Goal: Navigation & Orientation: Find specific page/section

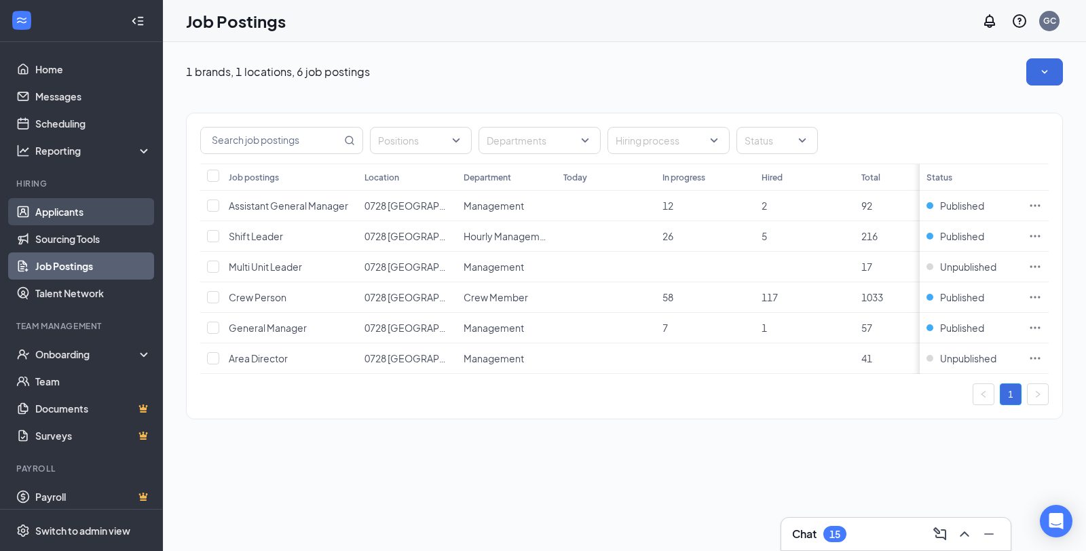
click at [69, 211] on link "Applicants" at bounding box center [93, 211] width 116 height 27
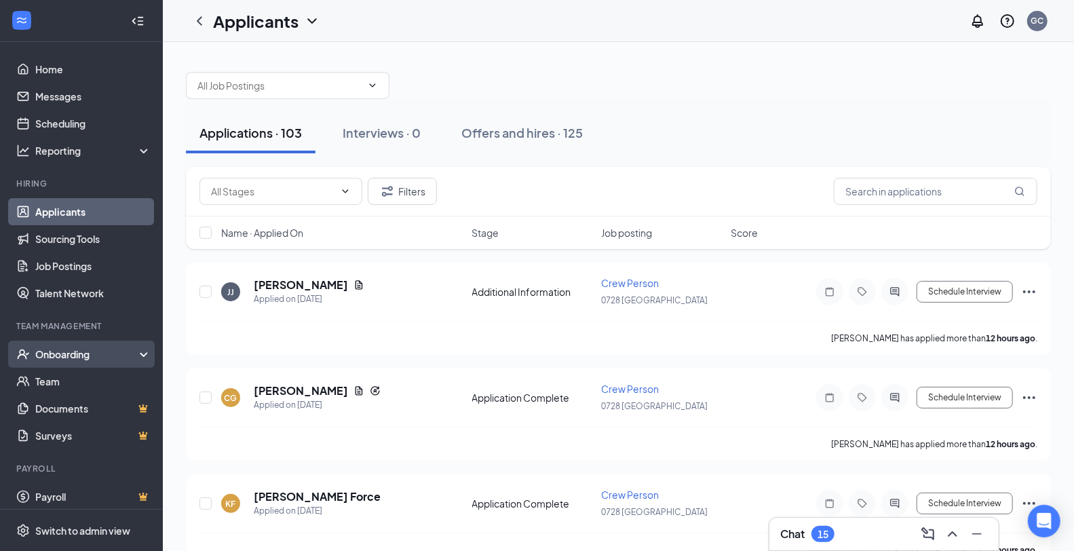
click at [56, 354] on div "Onboarding" at bounding box center [87, 354] width 104 height 14
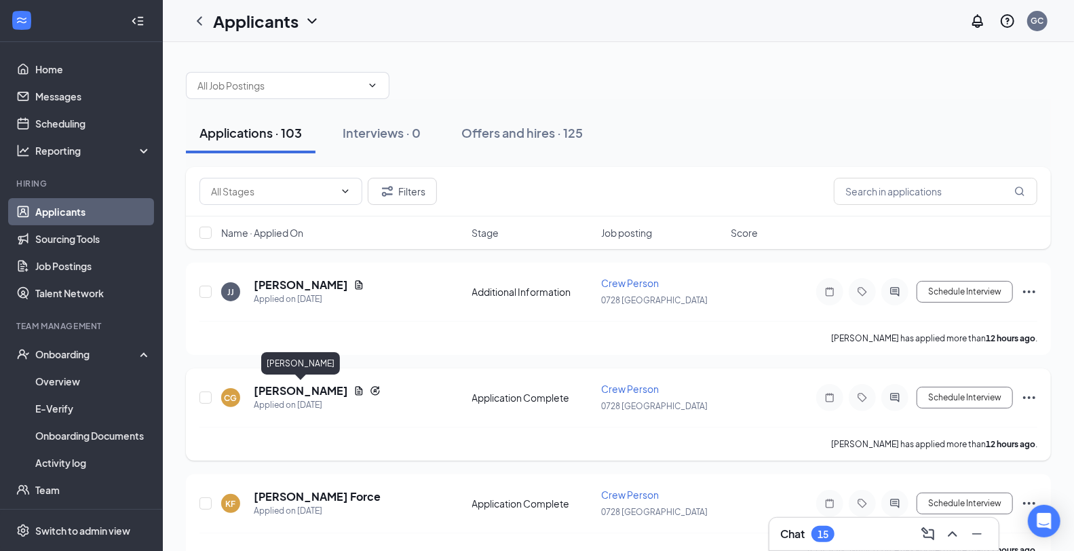
click at [320, 391] on h5 "[PERSON_NAME]" at bounding box center [301, 390] width 94 height 15
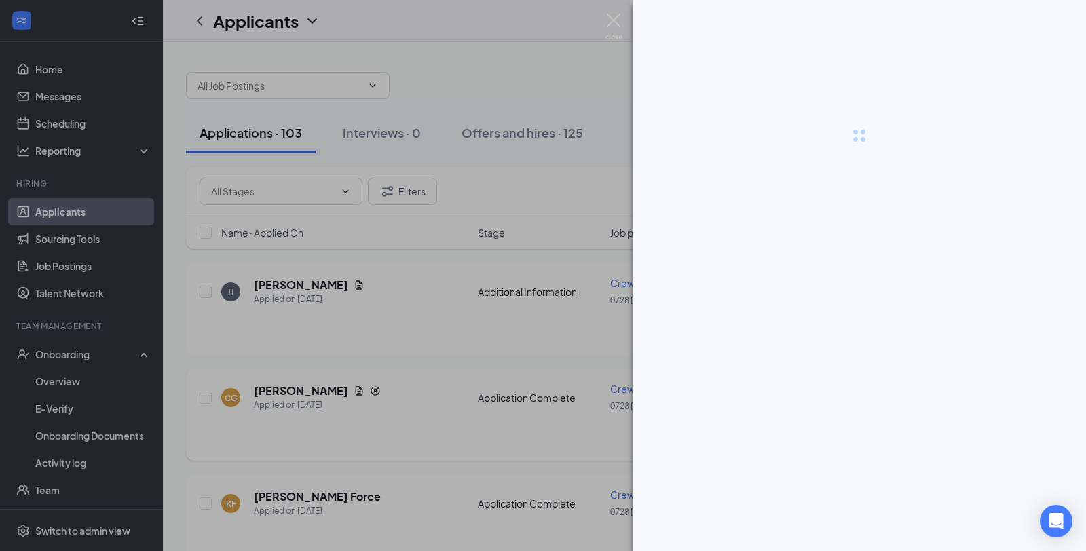
click at [320, 391] on div at bounding box center [543, 275] width 1086 height 551
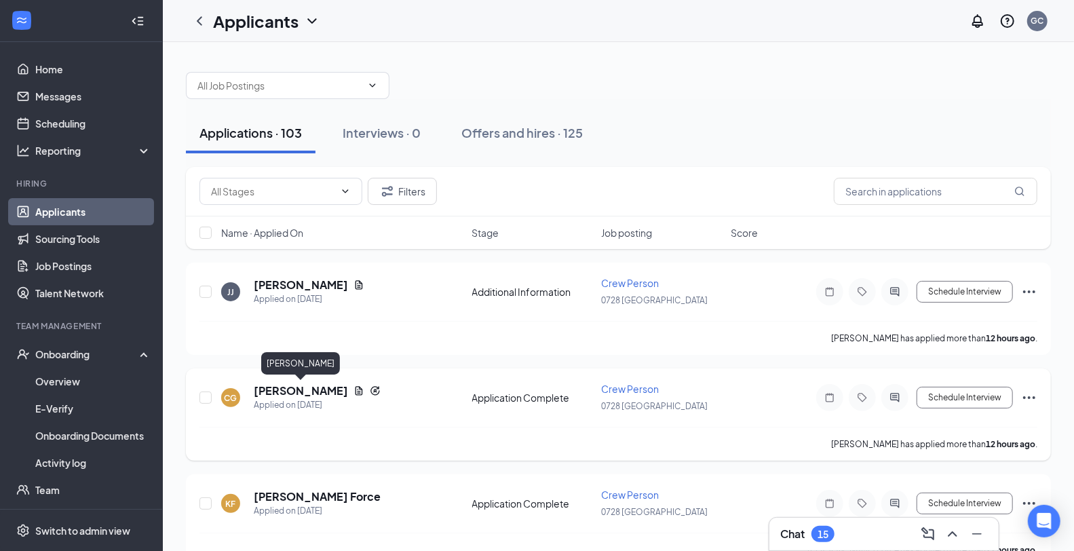
click at [324, 391] on h5 "[PERSON_NAME]" at bounding box center [301, 390] width 94 height 15
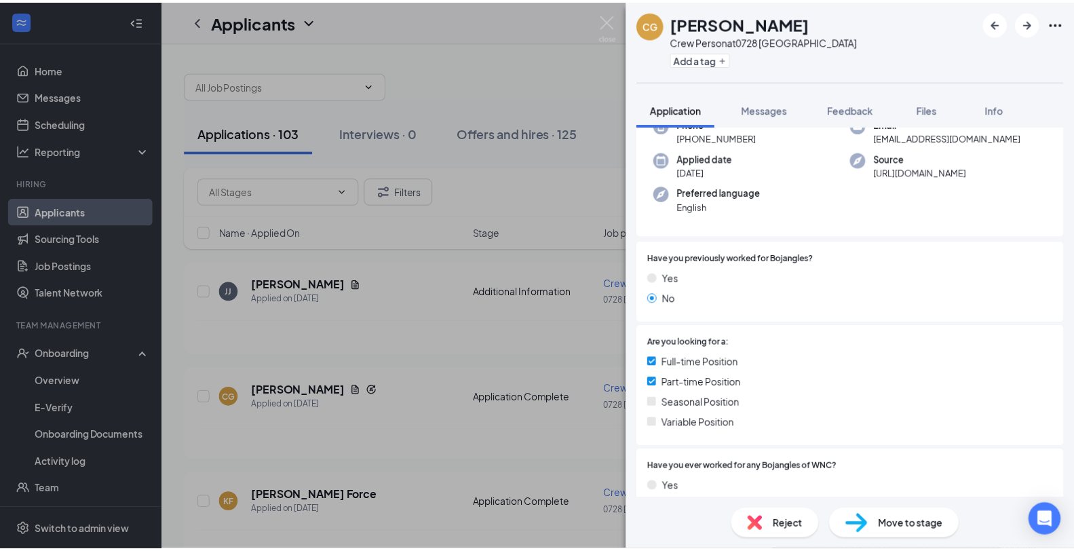
scroll to position [226, 0]
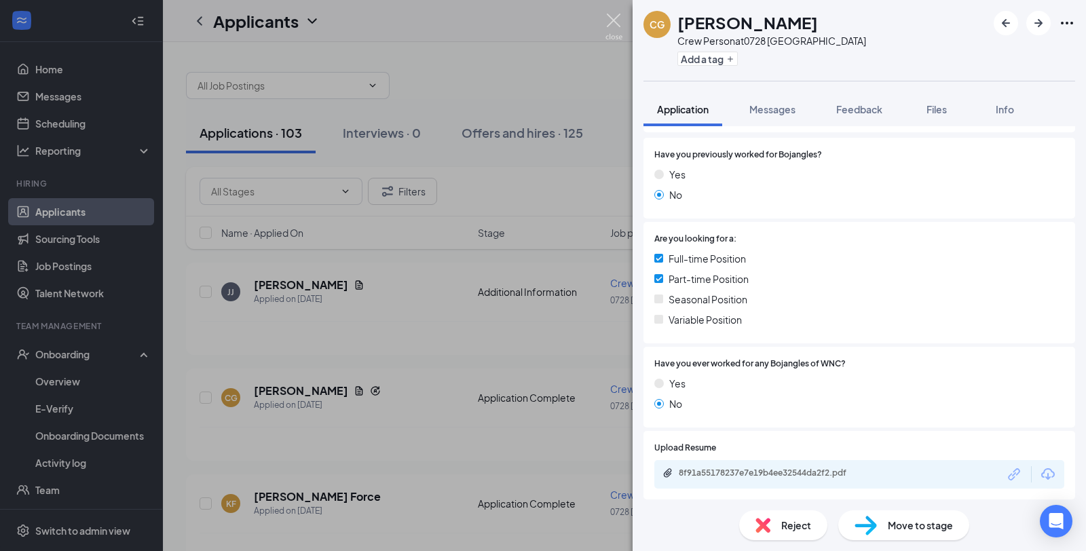
click at [540, 14] on img at bounding box center [613, 27] width 17 height 26
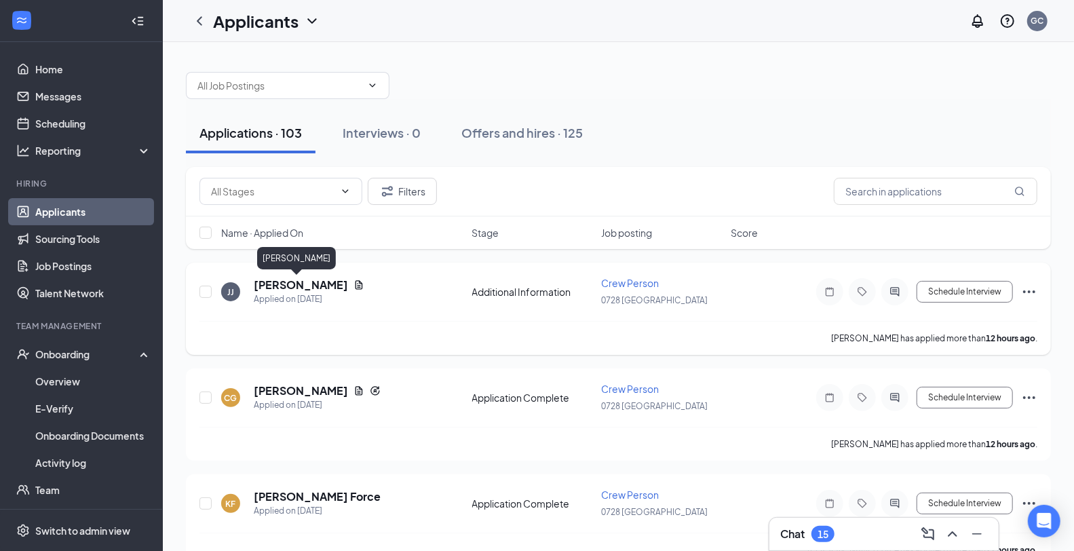
click at [307, 282] on h5 "[PERSON_NAME]" at bounding box center [301, 285] width 94 height 15
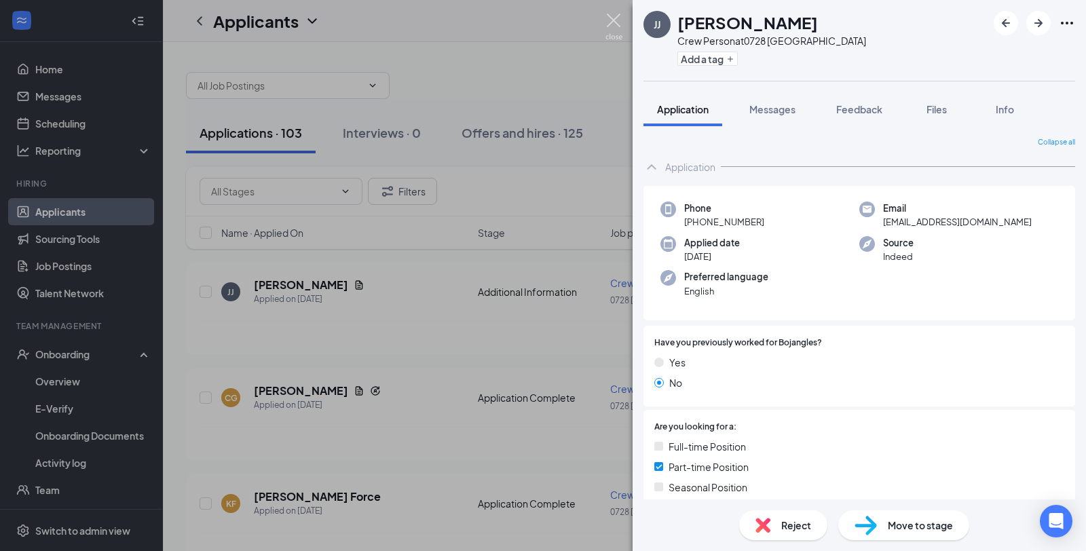
click at [540, 17] on img at bounding box center [613, 27] width 17 height 26
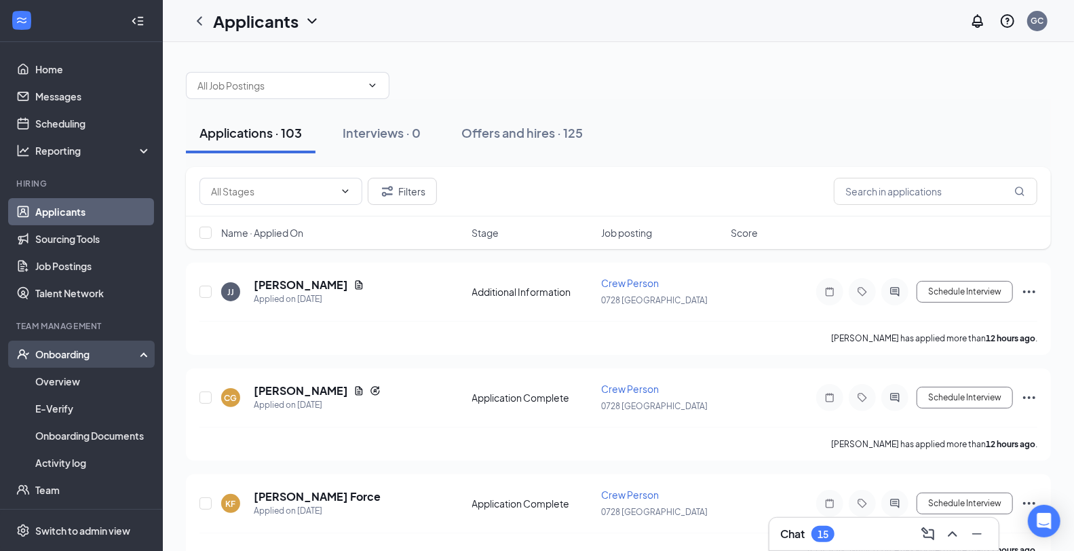
click at [48, 358] on div "Onboarding" at bounding box center [87, 354] width 104 height 14
click at [55, 381] on link "Overview" at bounding box center [93, 381] width 116 height 27
